Goal: Task Accomplishment & Management: Use online tool/utility

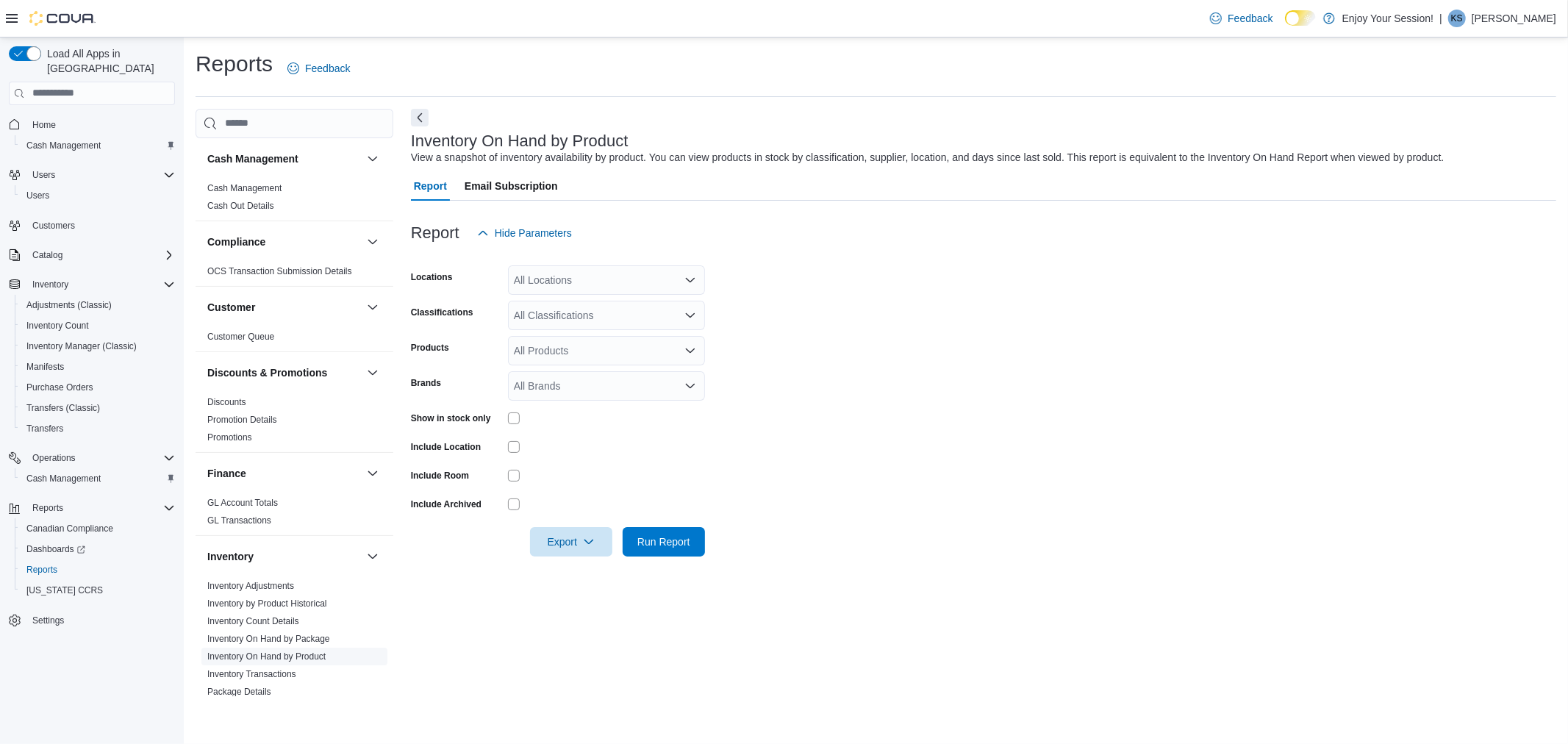
click at [323, 656] on link "Inventory On Hand by Product" at bounding box center [266, 657] width 118 height 10
click at [568, 270] on div "All Locations" at bounding box center [606, 280] width 197 height 29
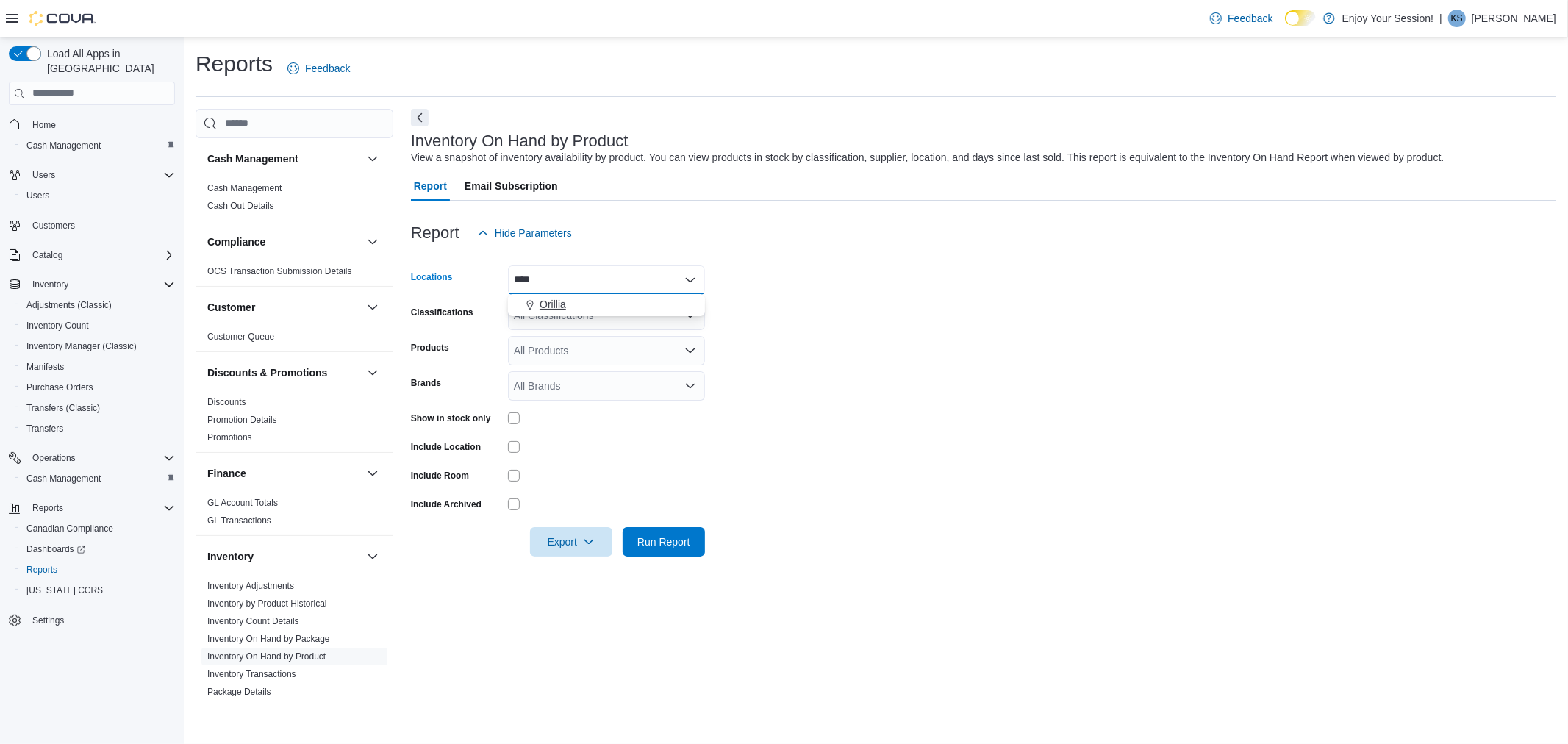
type input "****"
click at [544, 315] on button "Orillia" at bounding box center [606, 304] width 197 height 21
click at [553, 279] on icon "Remove Albion from selection in this group" at bounding box center [552, 279] width 6 height 6
click at [839, 306] on form "Locations [GEOGRAPHIC_DATA] Combo box. Selected. [GEOGRAPHIC_DATA]. Press Backs…" at bounding box center [983, 402] width 1145 height 308
click at [606, 315] on div "All Classifications" at bounding box center [606, 315] width 197 height 29
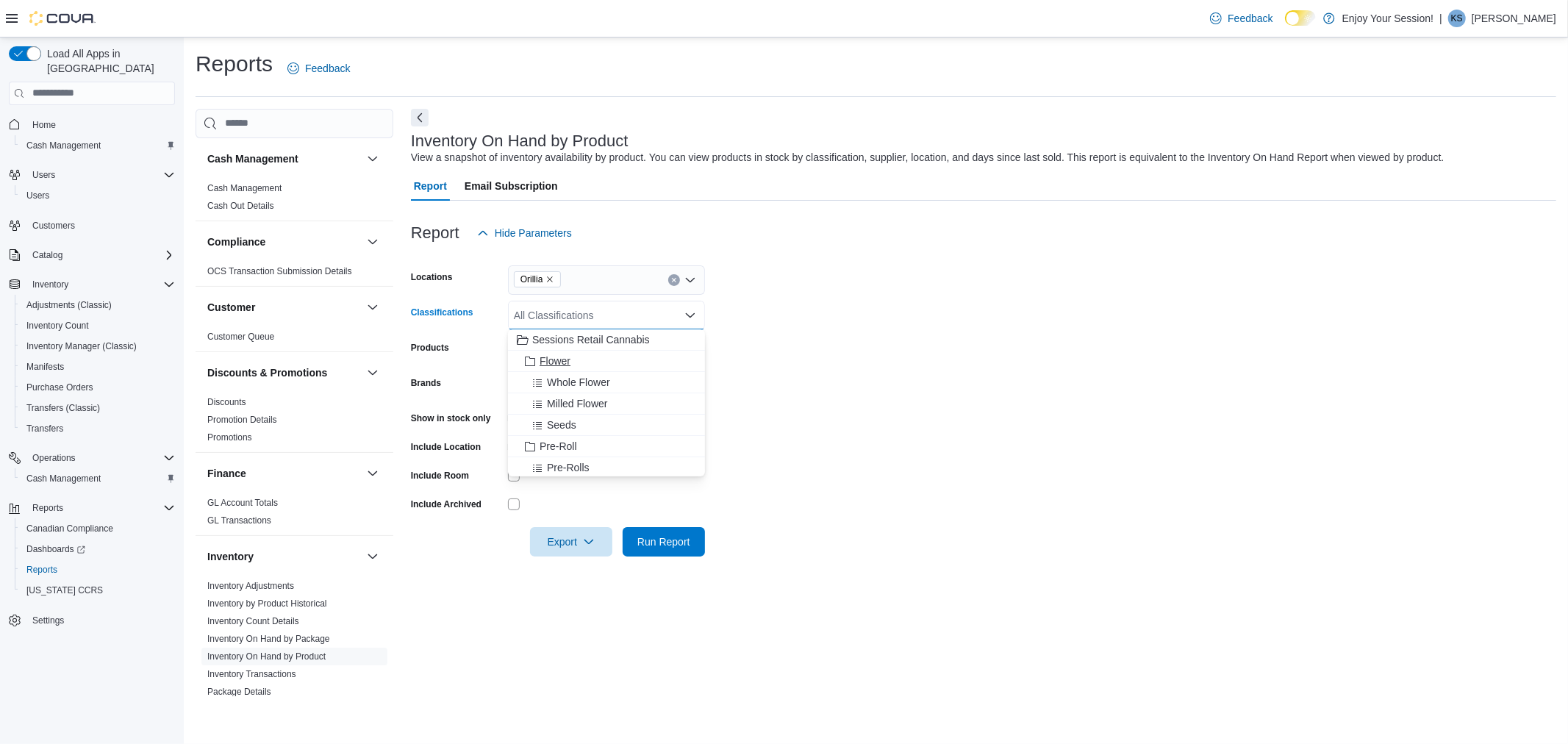
click at [556, 356] on span "Flower" at bounding box center [555, 361] width 31 height 14
click at [577, 423] on span "Pre-Roll" at bounding box center [558, 424] width 37 height 14
click at [575, 463] on div "Vapes" at bounding box center [606, 467] width 180 height 14
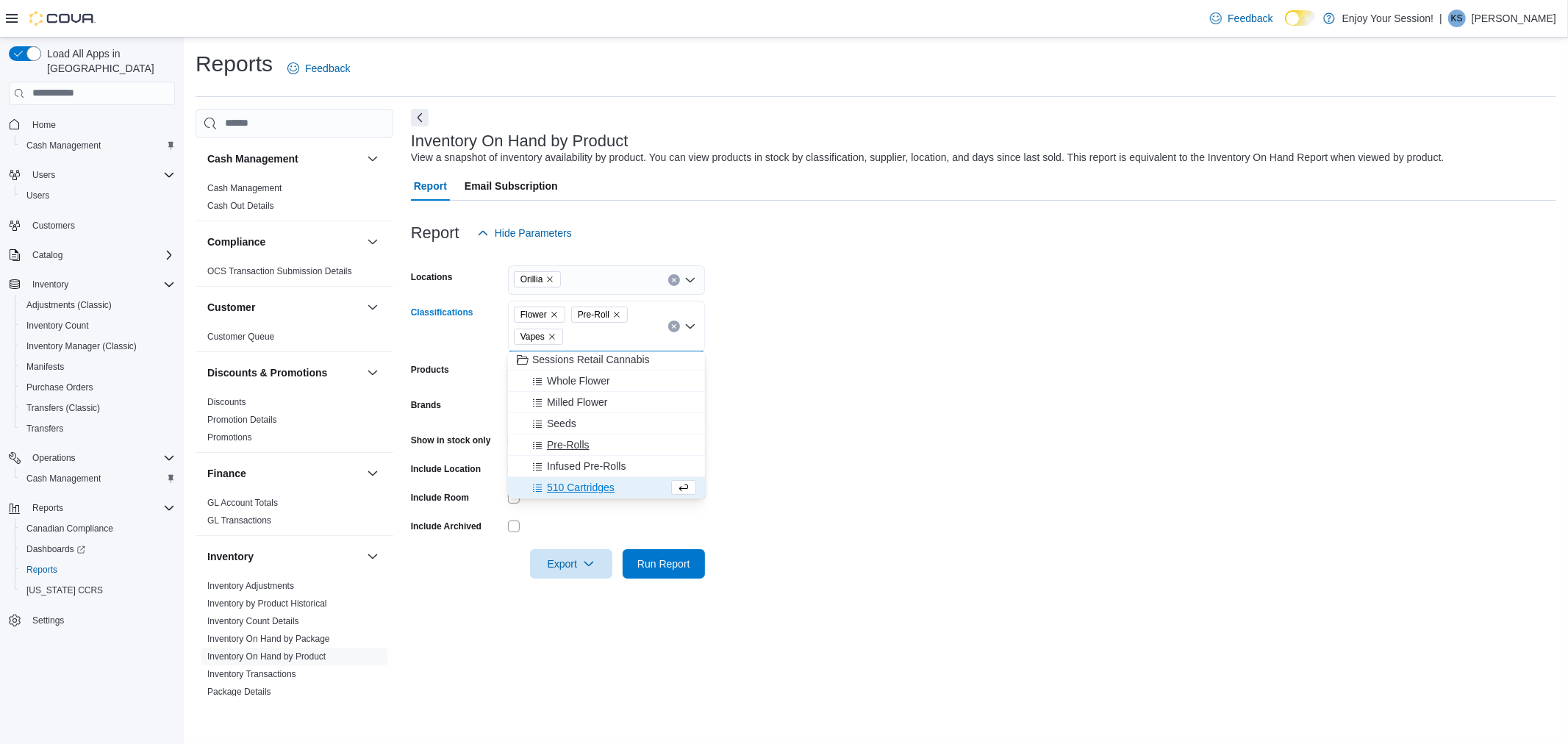
scroll to position [83, 0]
click at [568, 465] on span "Edibles" at bounding box center [556, 470] width 34 height 14
click at [568, 465] on span "Beverages" at bounding box center [571, 470] width 49 height 14
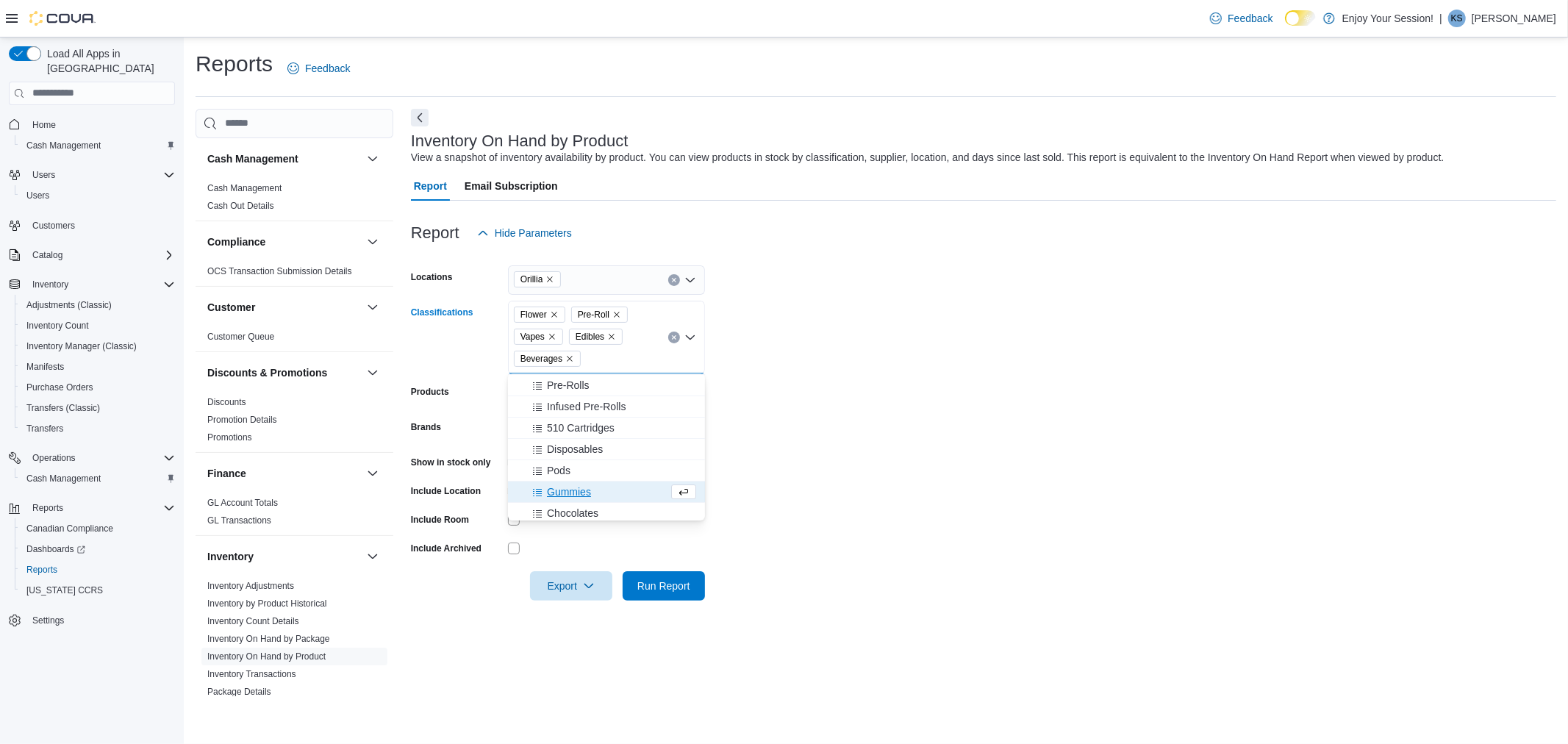
click at [569, 356] on icon "Remove Beverages from selection in this group" at bounding box center [569, 358] width 9 height 9
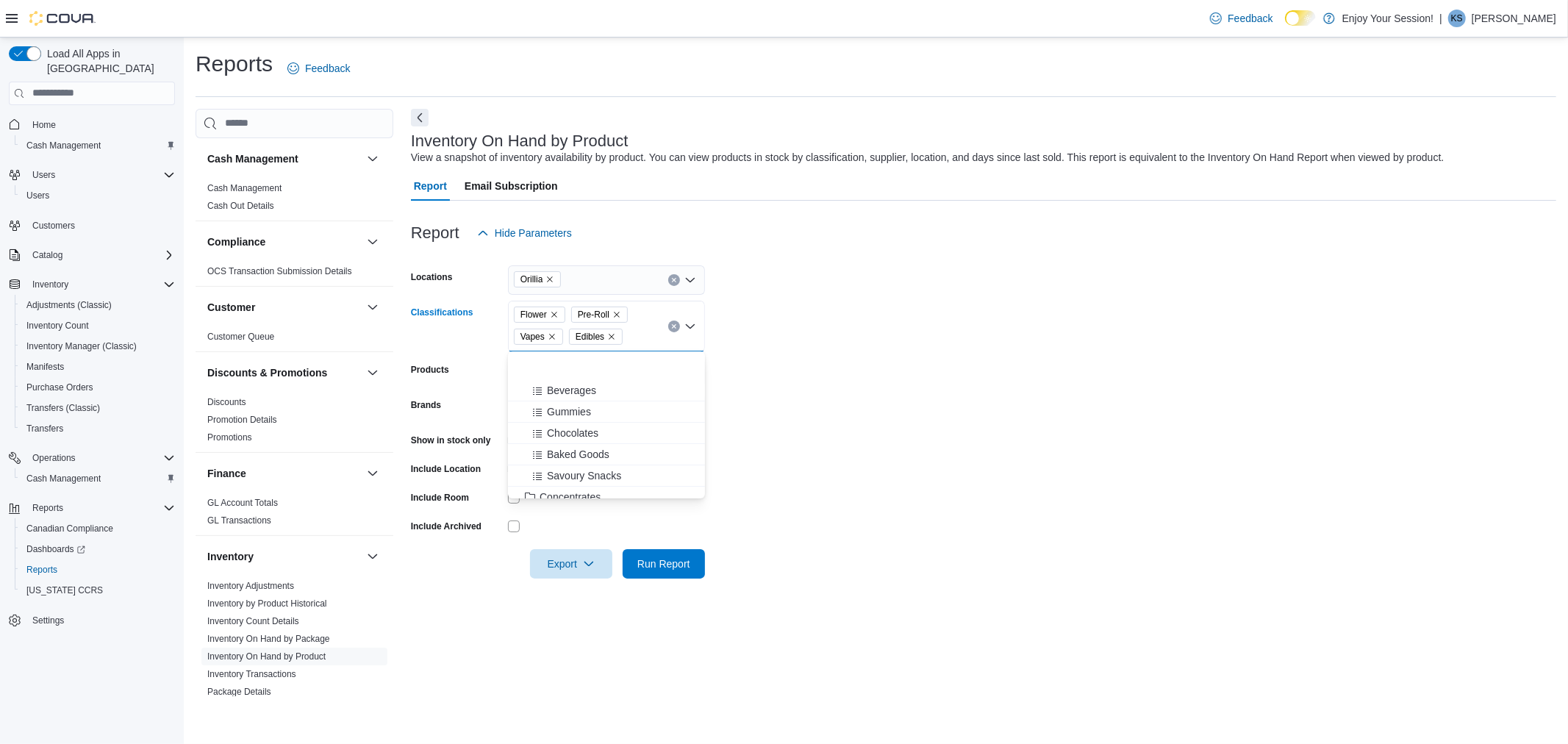
scroll to position [245, 0]
click at [590, 417] on span "Concentrates" at bounding box center [570, 415] width 61 height 14
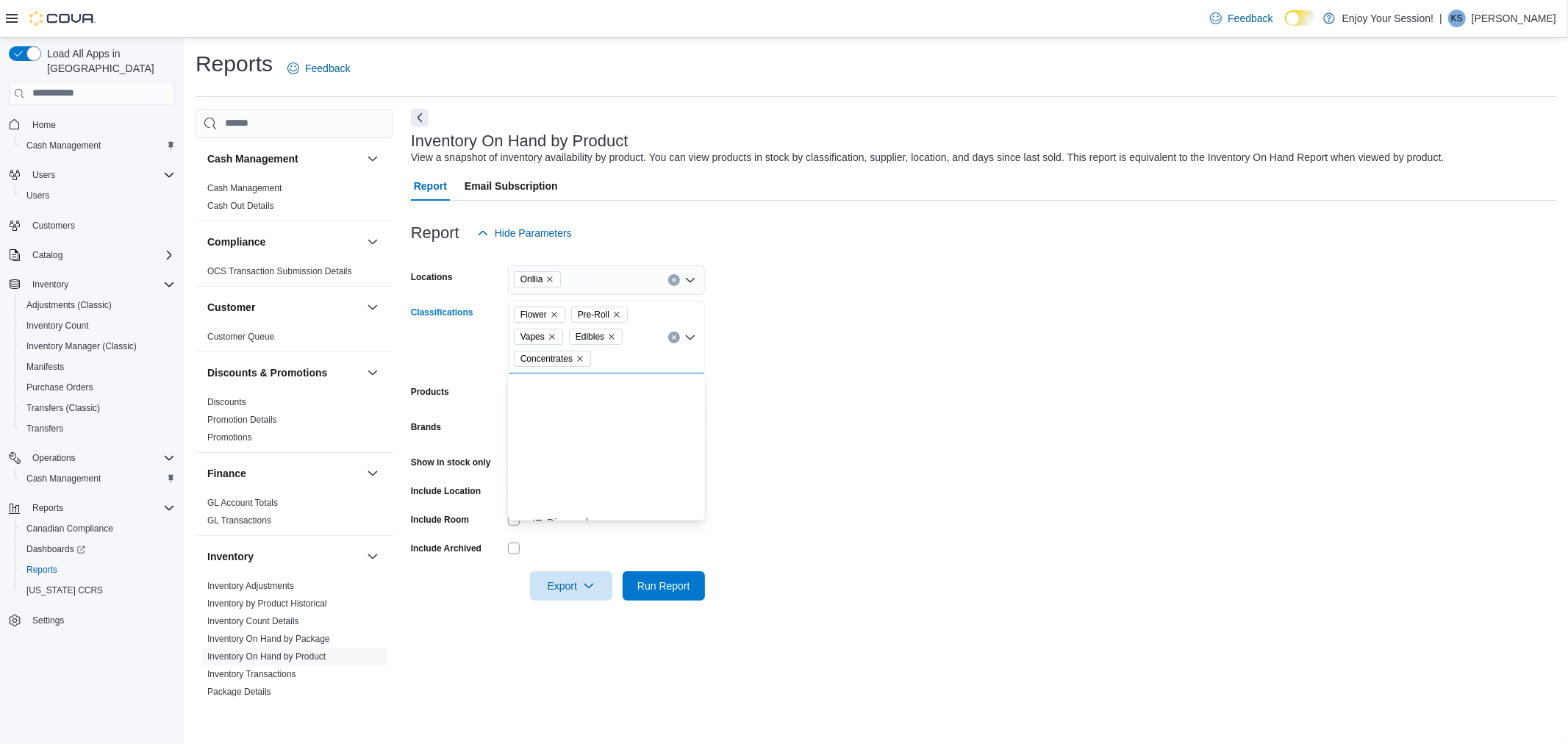
scroll to position [408, 0]
click at [587, 406] on span "Oils & Capsules" at bounding box center [576, 402] width 73 height 14
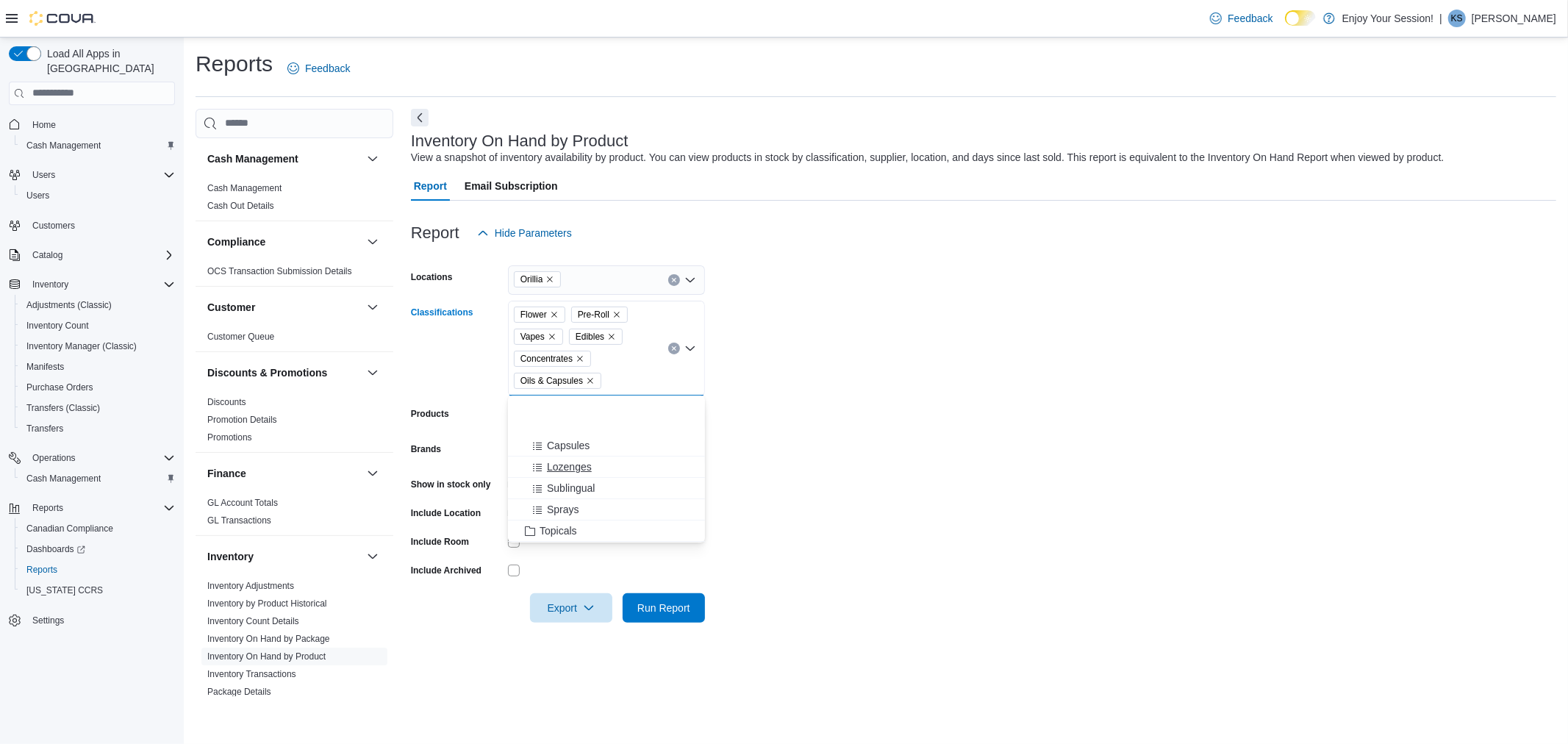
scroll to position [490, 0]
click at [570, 447] on span "Topicals" at bounding box center [558, 449] width 37 height 14
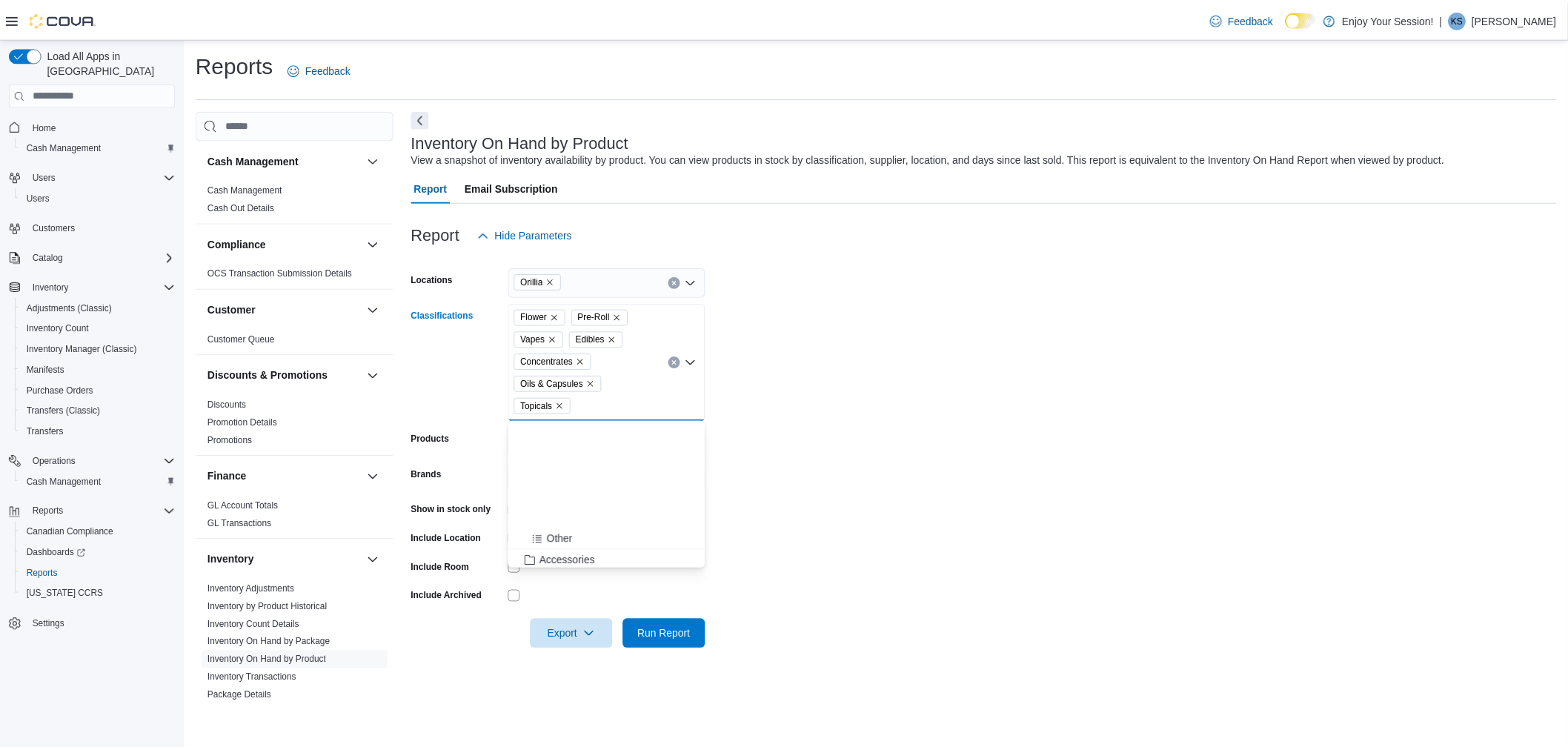
scroll to position [658, 0]
click at [781, 358] on form "Locations Orillia Classifications Flower Pre-Roll Vapes Edibles Concentrates Oi…" at bounding box center [991, 450] width 1155 height 400
click at [562, 624] on span "Export" at bounding box center [575, 634] width 65 height 30
click at [742, 522] on form "Locations Orillia Classifications Flower Pre-Roll Vapes Edibles Concentrates Oi…" at bounding box center [991, 450] width 1155 height 400
click at [699, 643] on span "Run Report" at bounding box center [669, 634] width 65 height 30
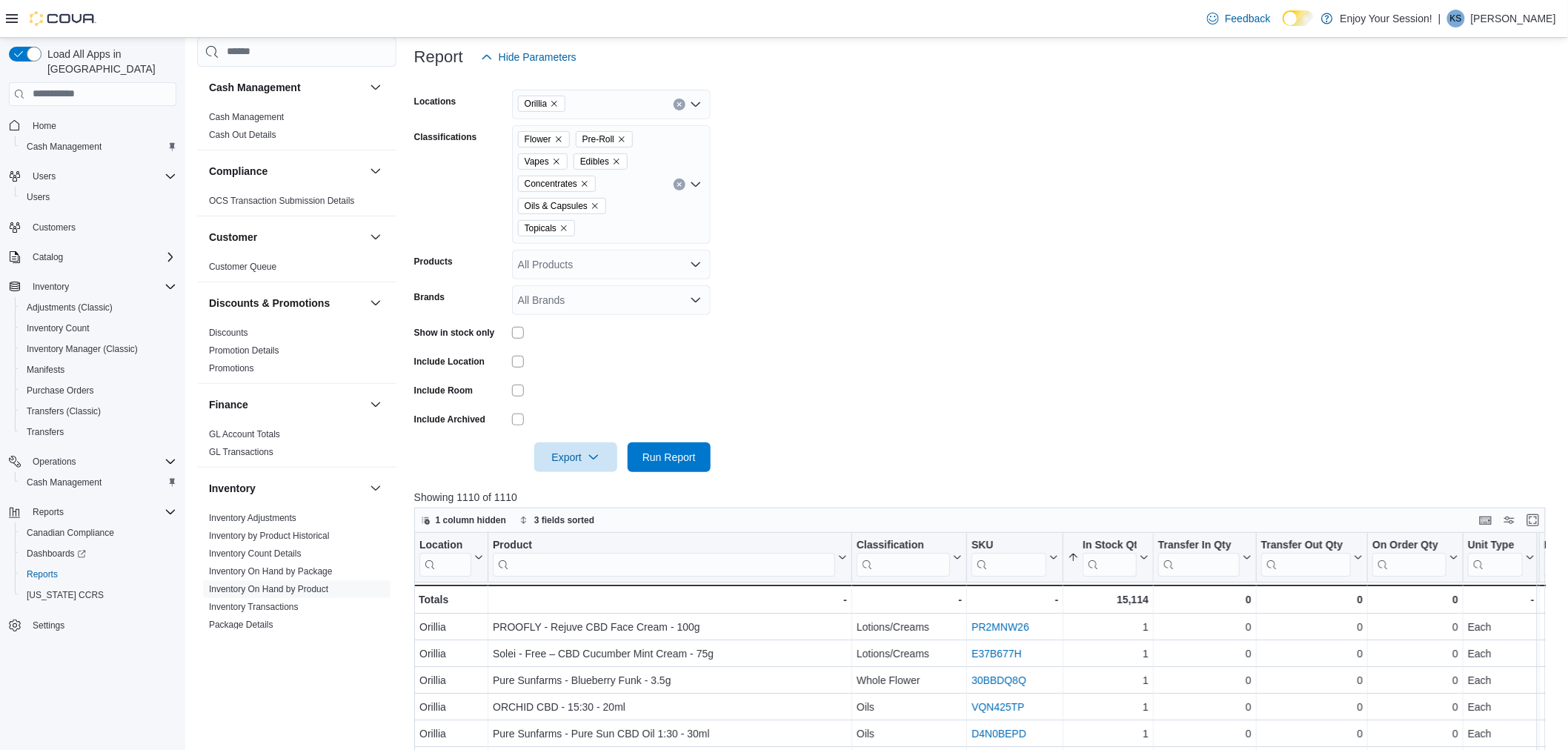
scroll to position [329, 0]
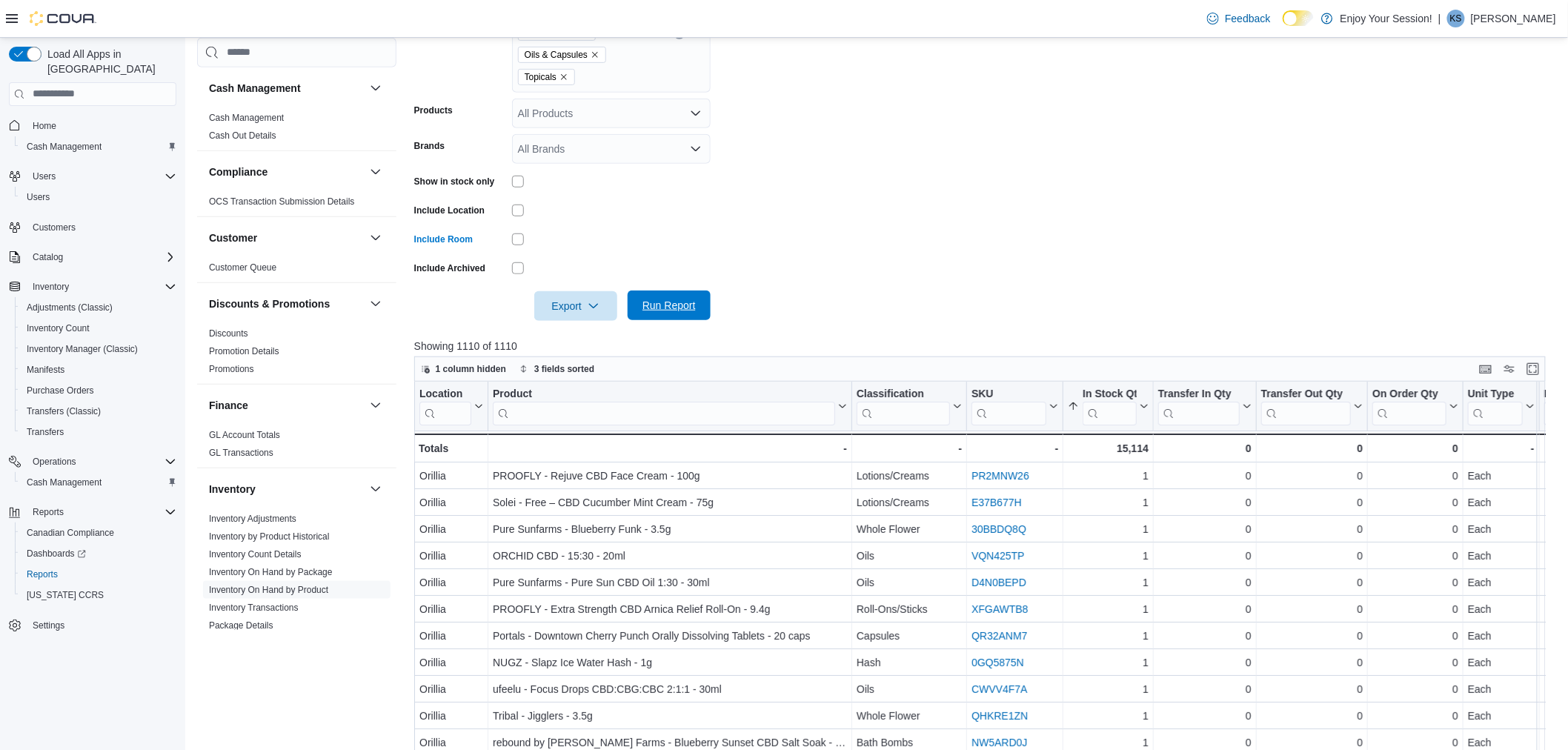
click at [671, 306] on span "Run Report" at bounding box center [669, 305] width 54 height 14
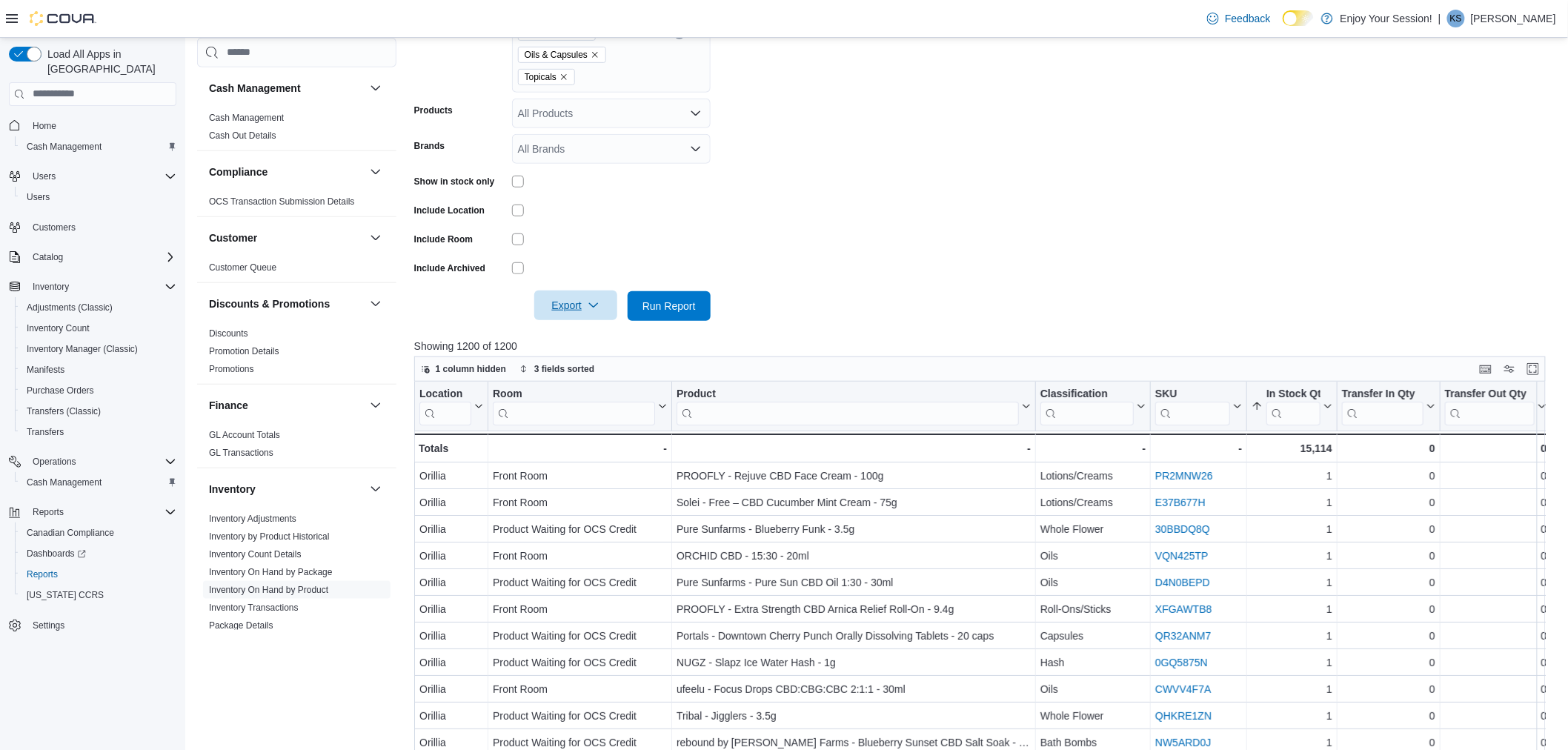
click at [586, 310] on span "Export" at bounding box center [575, 305] width 65 height 30
click at [597, 337] on span "Export to Excel" at bounding box center [575, 335] width 67 height 12
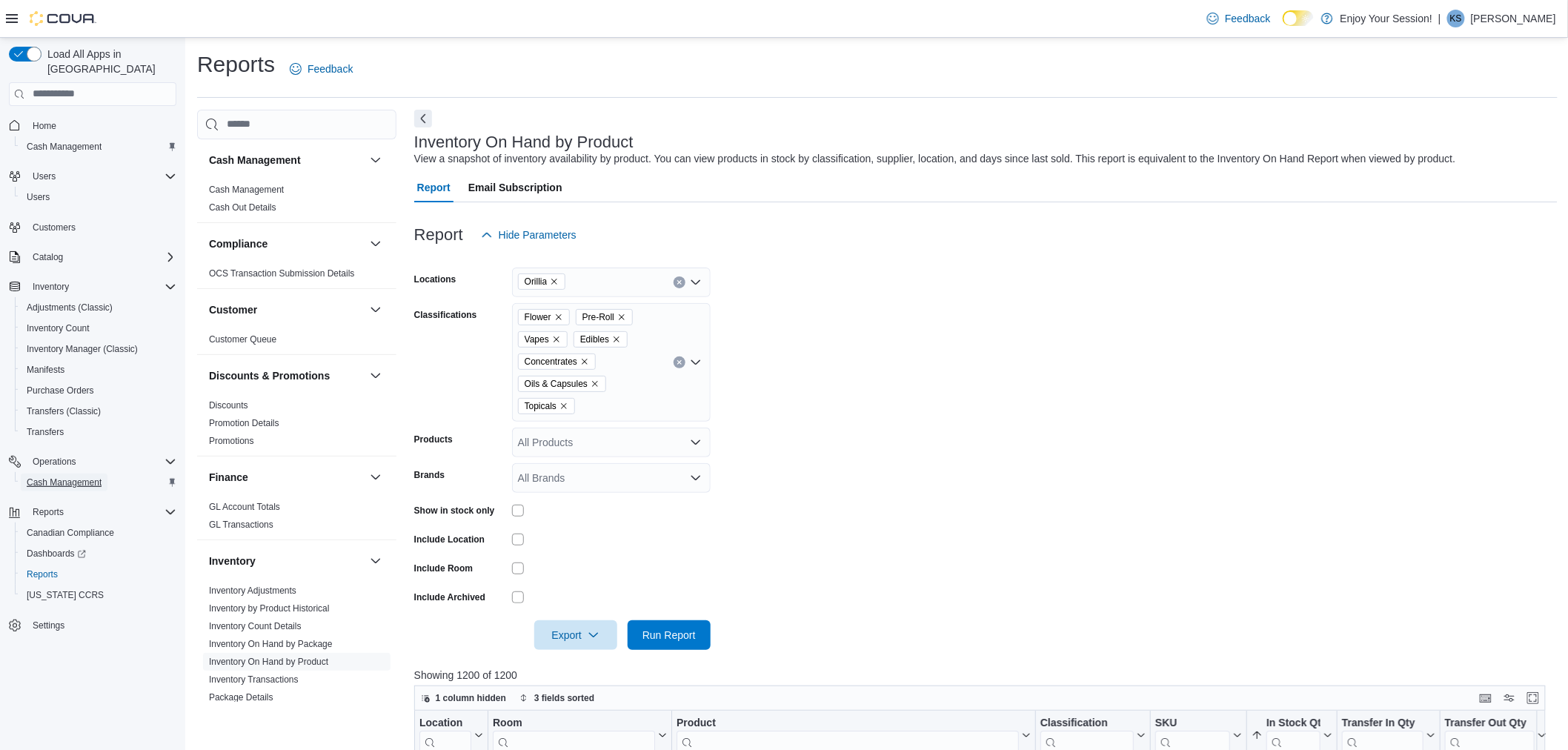
click at [76, 477] on span "Cash Management" at bounding box center [63, 482] width 75 height 12
